Goal: Task Accomplishment & Management: Manage account settings

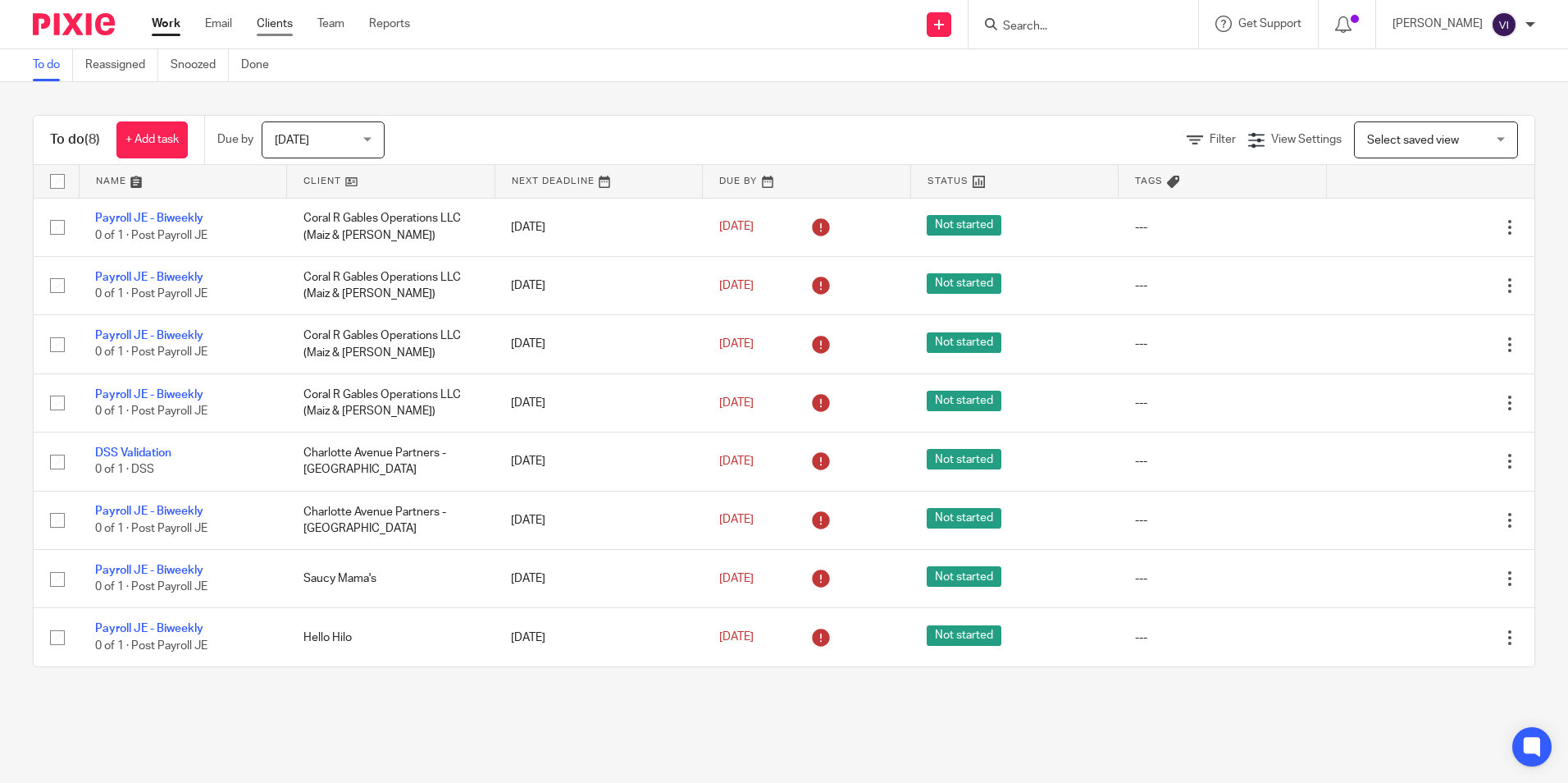
click at [278, 29] on link "Clients" at bounding box center [275, 24] width 36 height 16
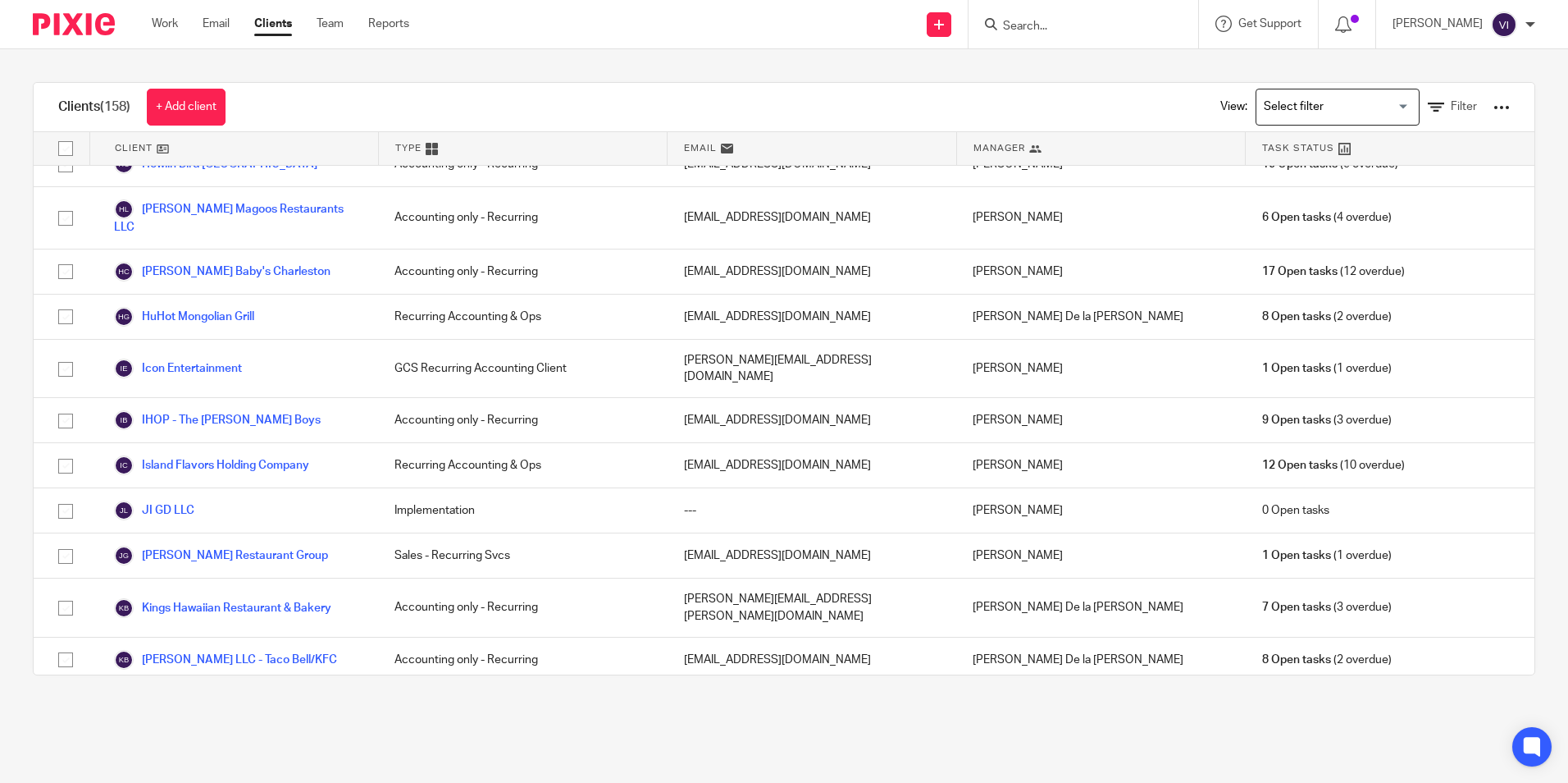
scroll to position [1805, 0]
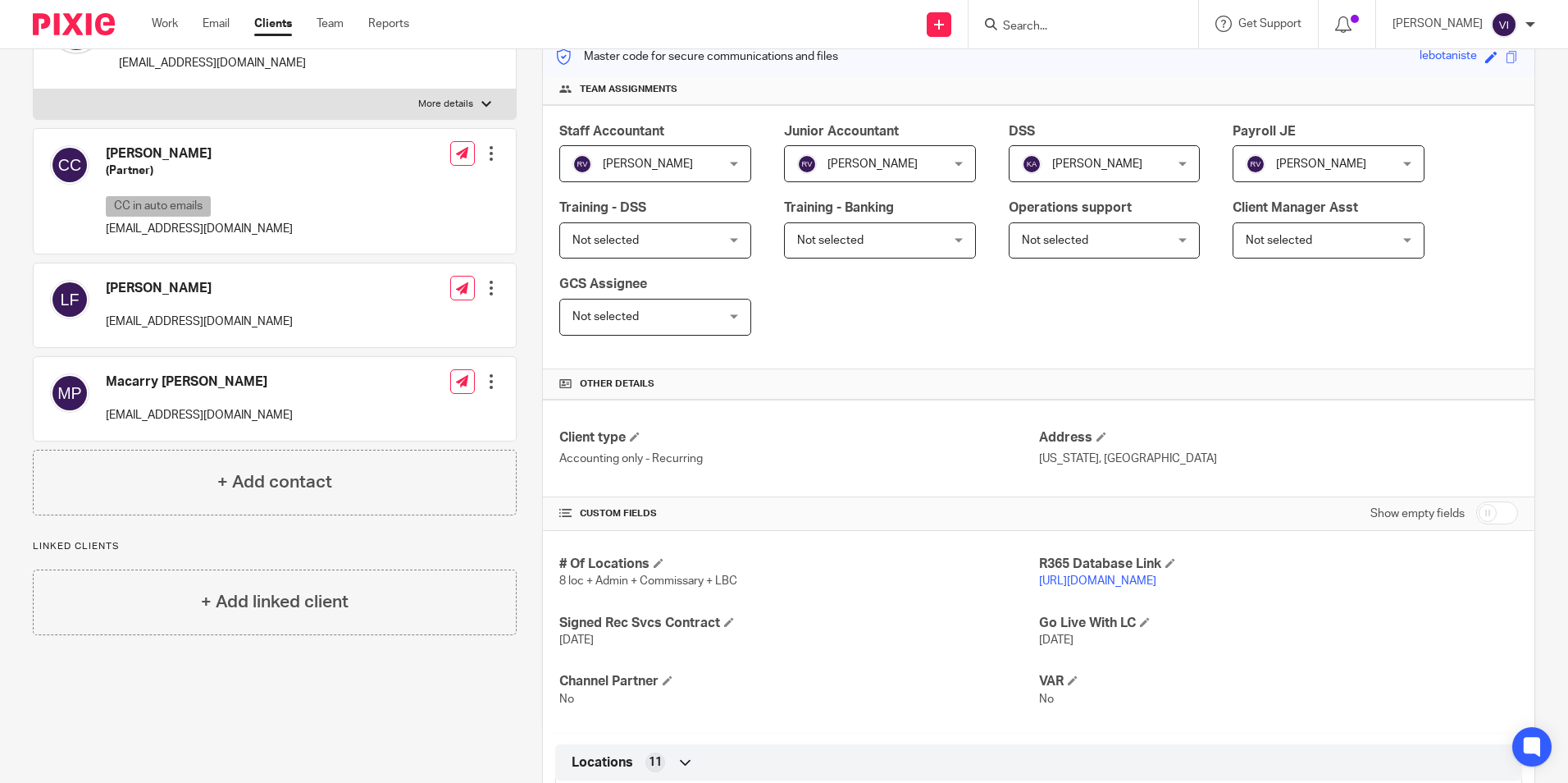
scroll to position [246, 0]
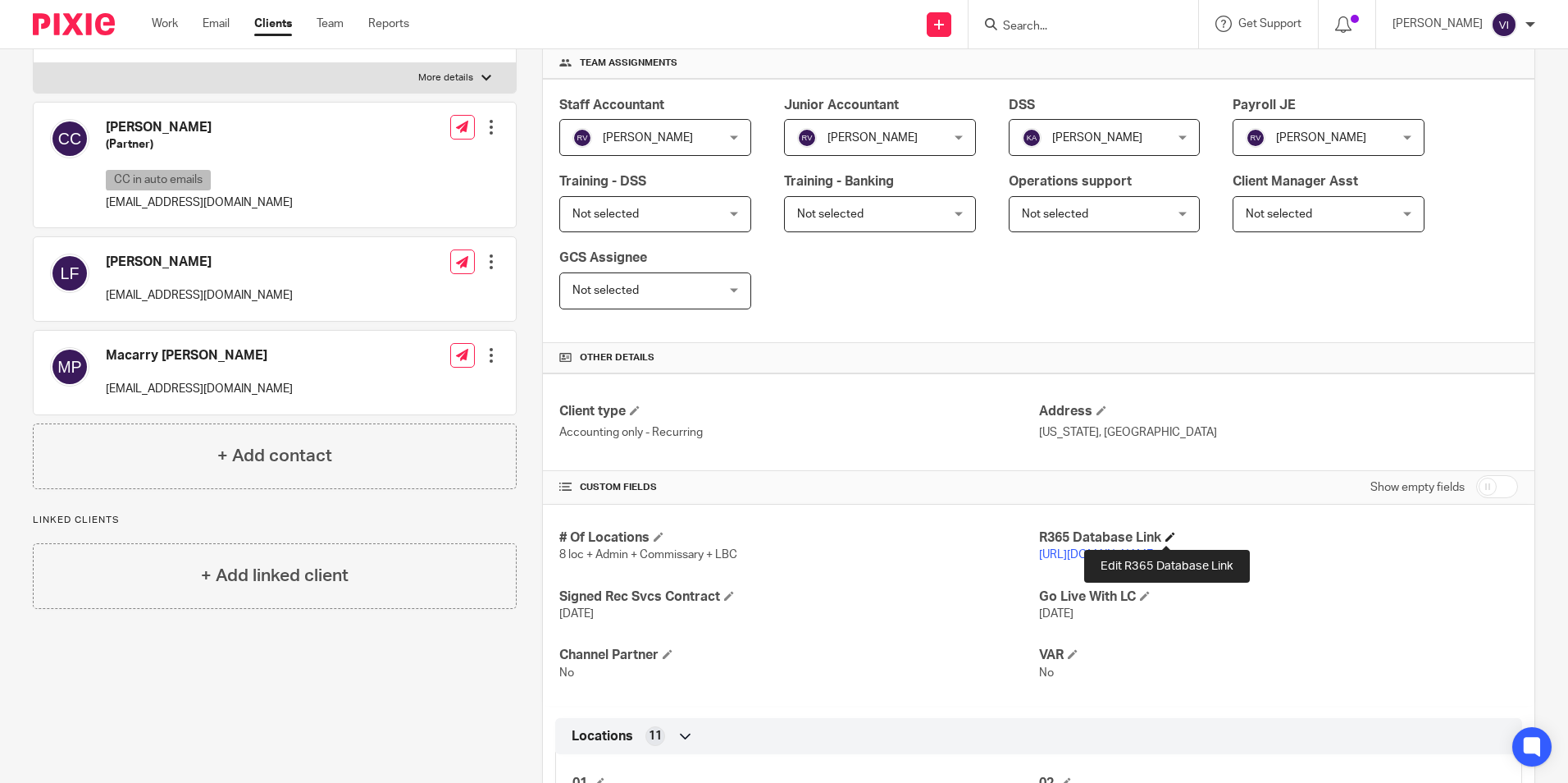
click at [1170, 538] on span at bounding box center [1171, 537] width 10 height 10
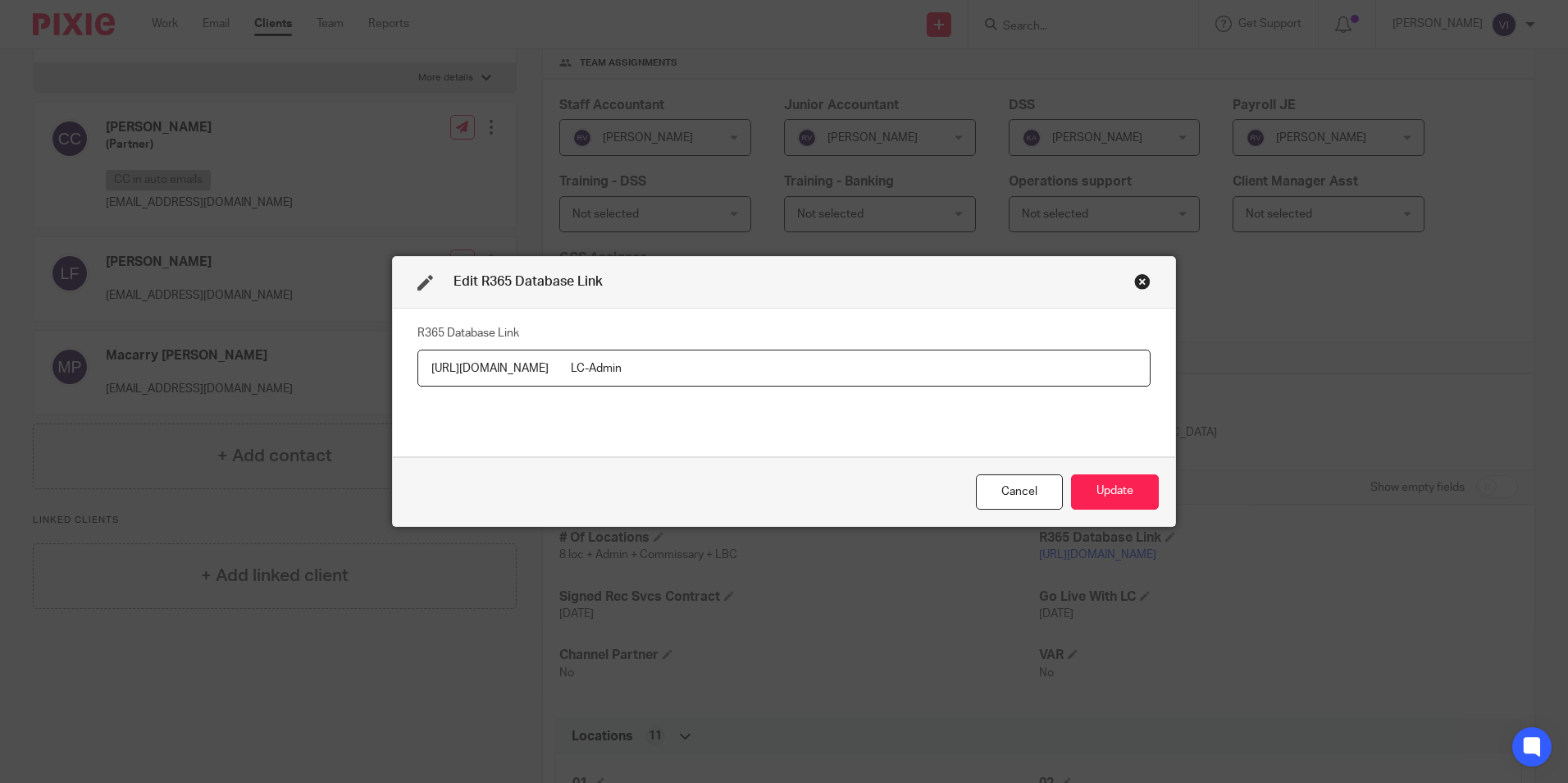
click at [764, 372] on input "https://lebotaniste.restaurant365.com LC-Admin" at bounding box center [784, 368] width 734 height 37
click at [645, 369] on input "https://lebotaniste.restaurant365.com LC-Admin" at bounding box center [784, 368] width 734 height 37
click at [801, 373] on input "https://lebotaniste.restaurant365.com Username: LC-Admin" at bounding box center [784, 368] width 734 height 37
type input "https://lebotaniste.restaurant365.com Username: LC-Admin Pass: LionChaser123!"
click at [1127, 482] on button "Update" at bounding box center [1115, 492] width 88 height 35
